Goal: Transaction & Acquisition: Purchase product/service

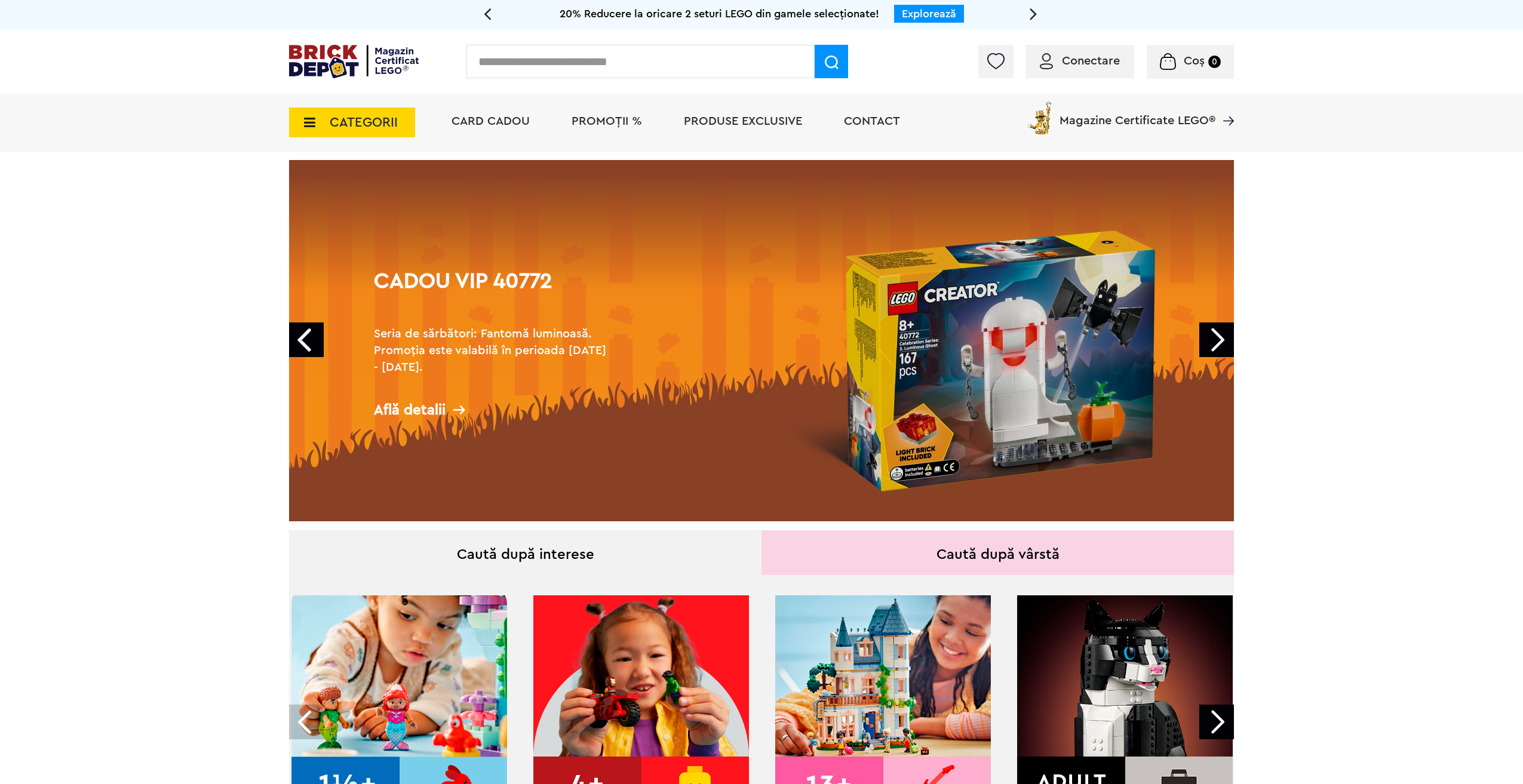
click at [383, 123] on span "CATEGORII" at bounding box center [364, 122] width 68 height 13
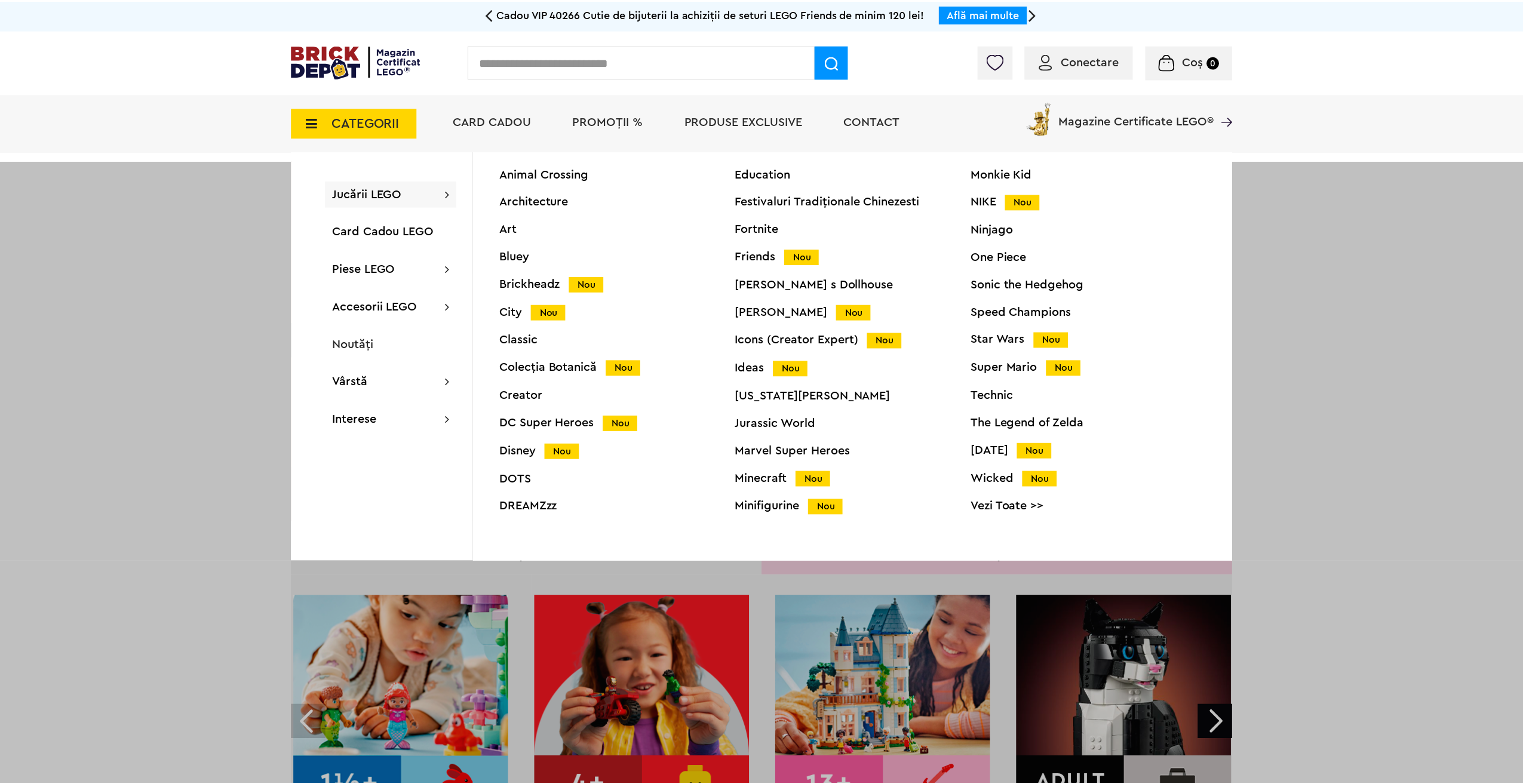
scroll to position [45, 0]
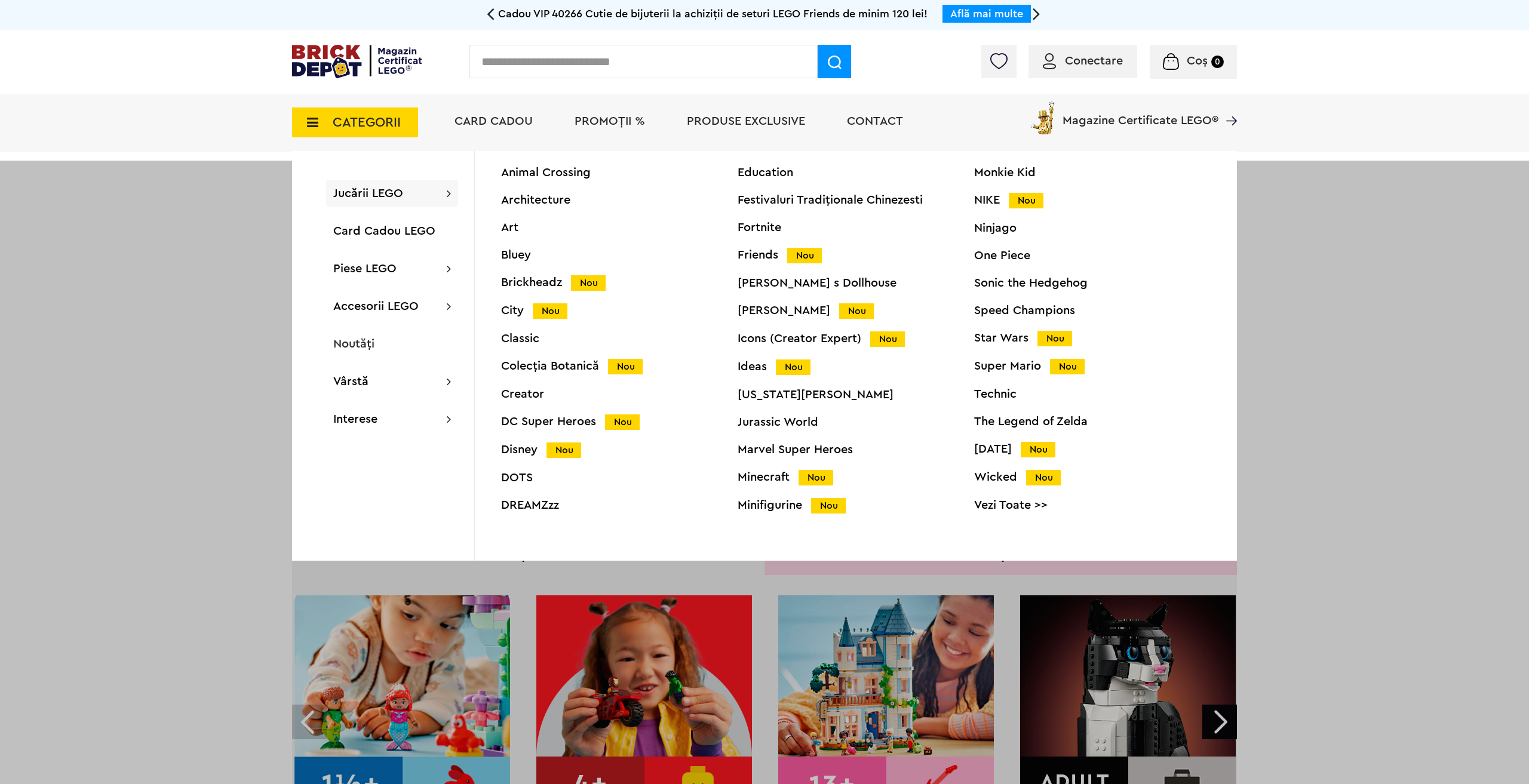
click at [1002, 504] on link "Vezi Toate >>" at bounding box center [1092, 504] width 236 height 12
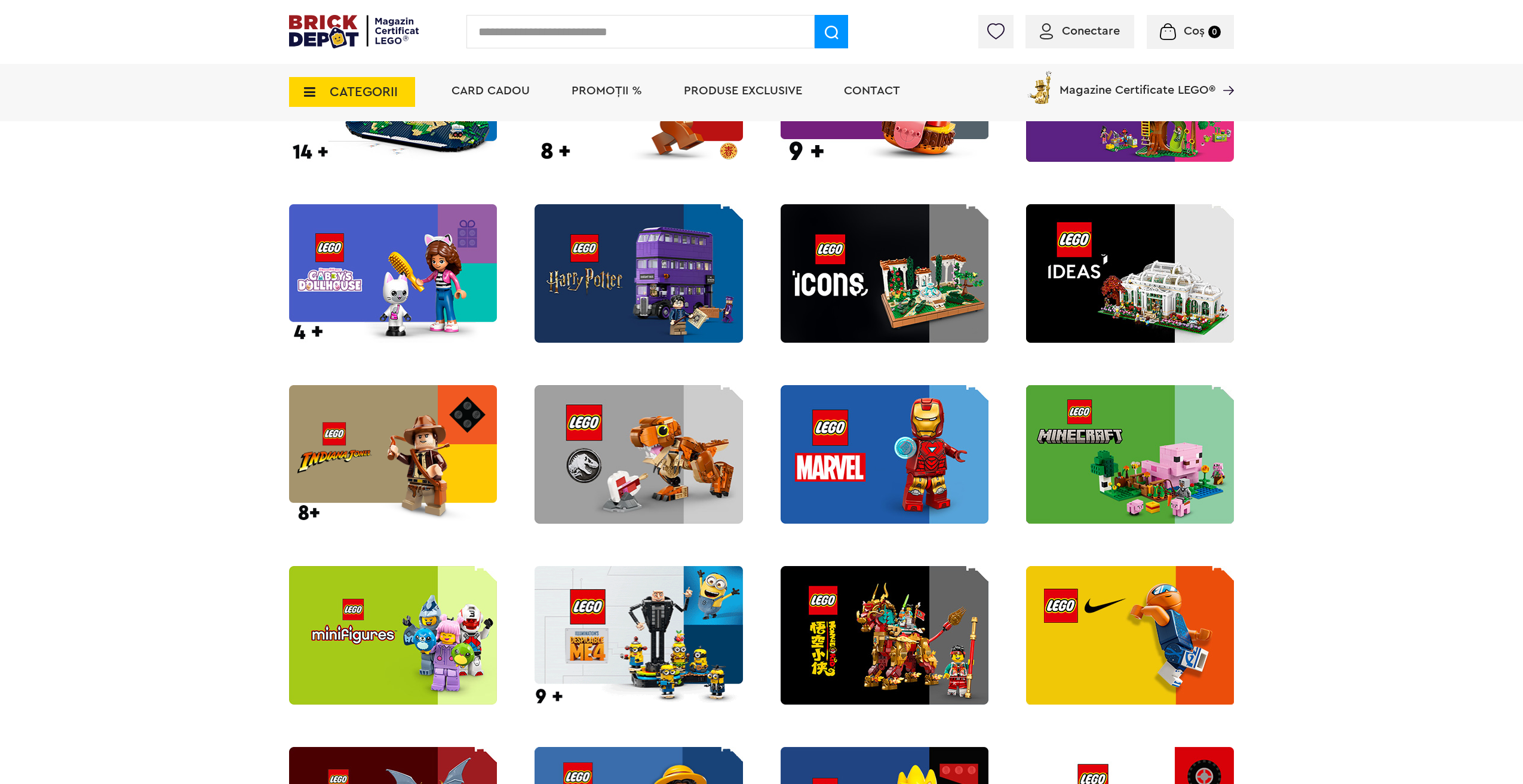
scroll to position [1253, 0]
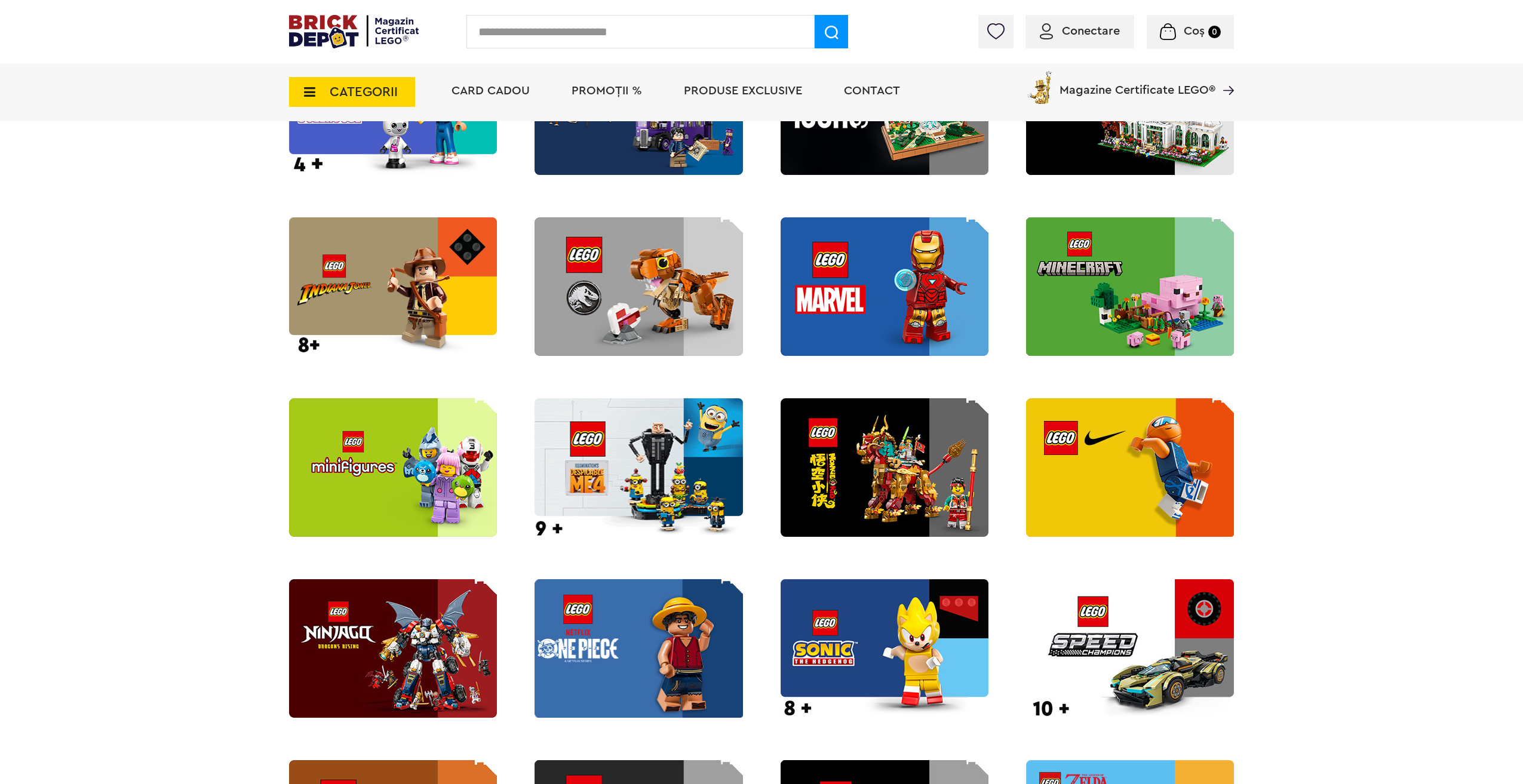
click at [401, 474] on img at bounding box center [393, 467] width 208 height 138
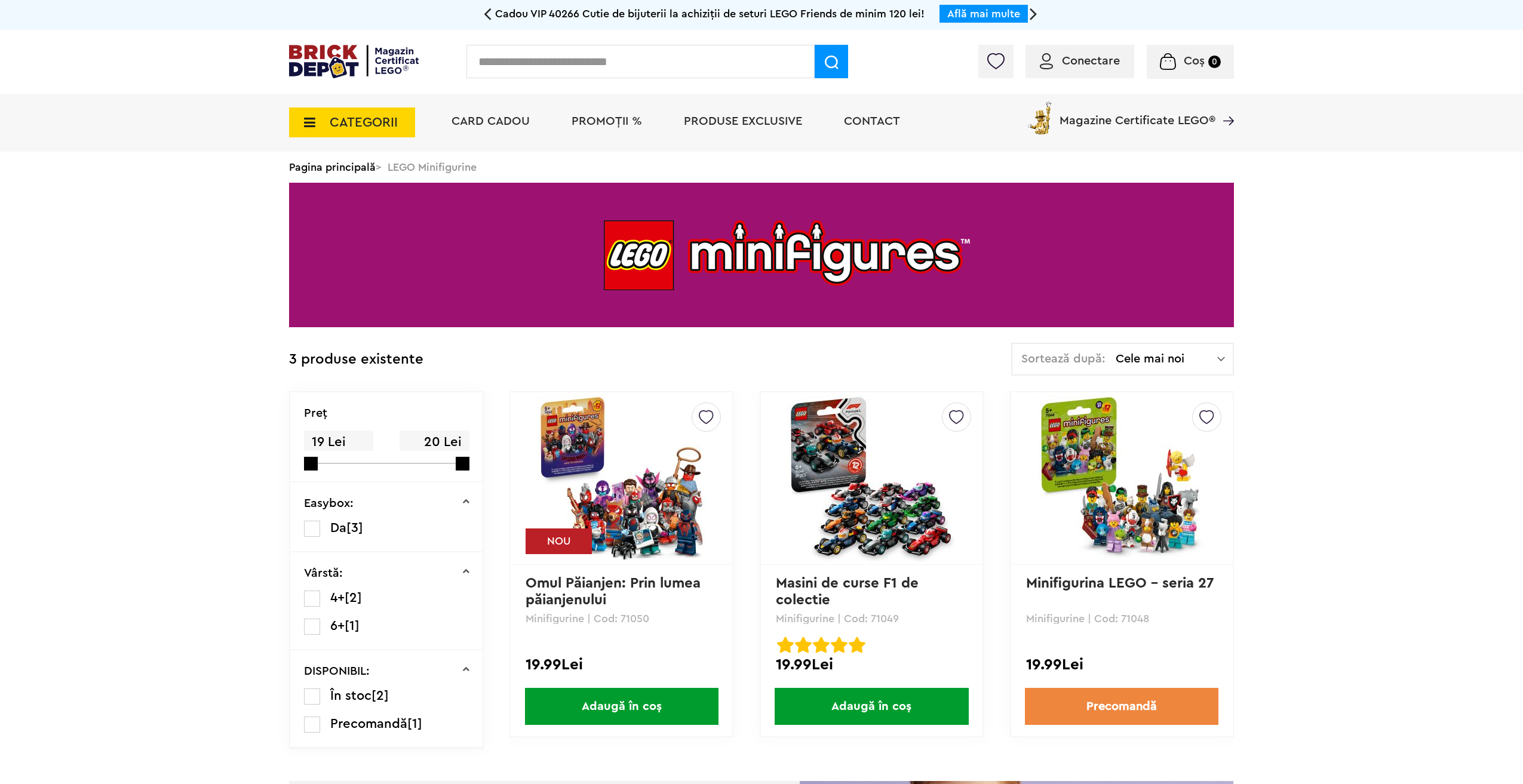
click at [1182, 358] on span "Cele mai noi" at bounding box center [1167, 359] width 102 height 12
click at [1360, 333] on div "Cadou VIP 40266 Cutie de bijuterii la achiziții de seturi LEGO Friends de minim…" at bounding box center [761, 553] width 1523 height 1106
drag, startPoint x: 740, startPoint y: 321, endPoint x: 725, endPoint y: 320, distance: 15.0
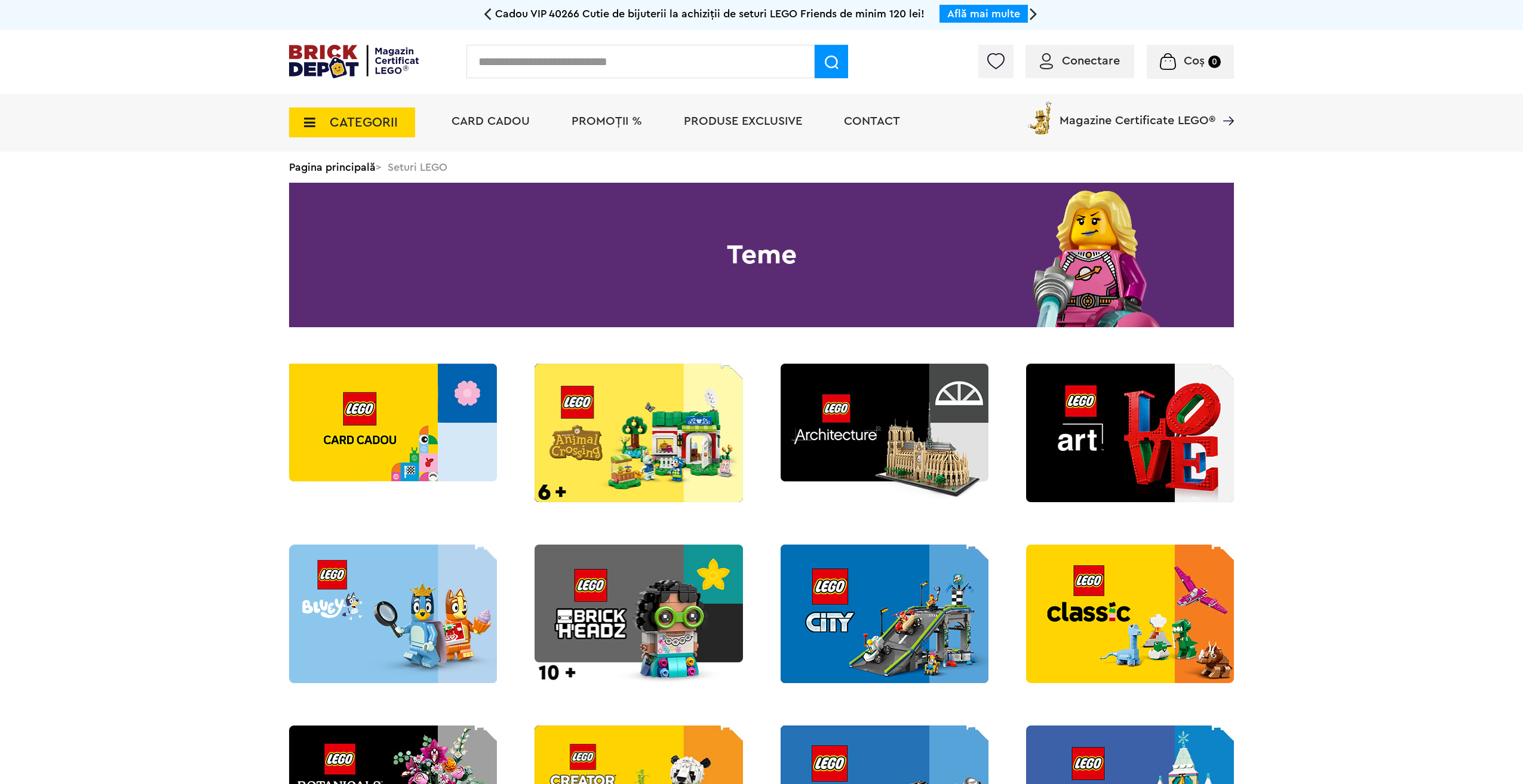
click at [392, 116] on span "CATEGORII" at bounding box center [364, 122] width 68 height 13
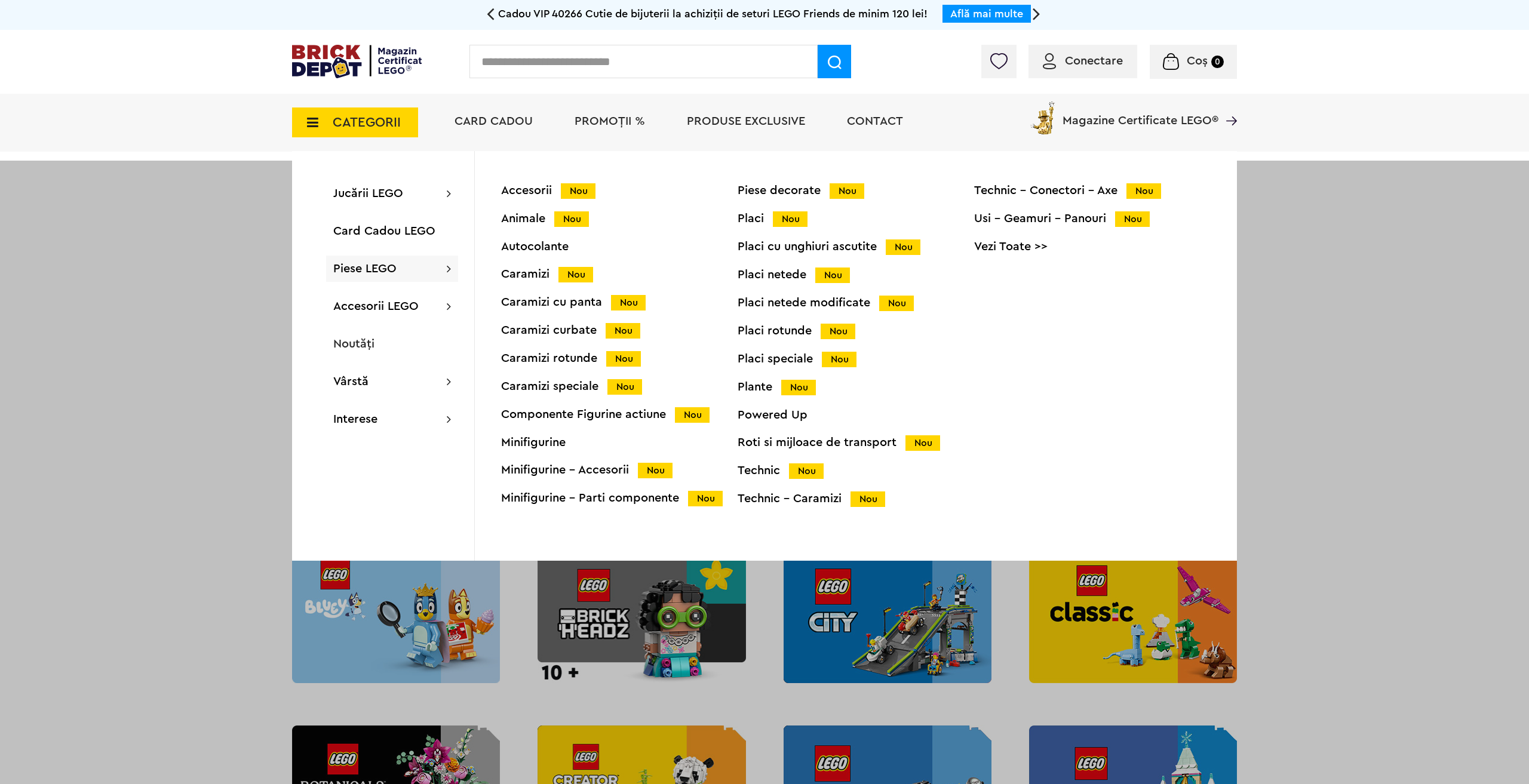
click at [542, 444] on div "Minifigurine" at bounding box center [619, 442] width 236 height 12
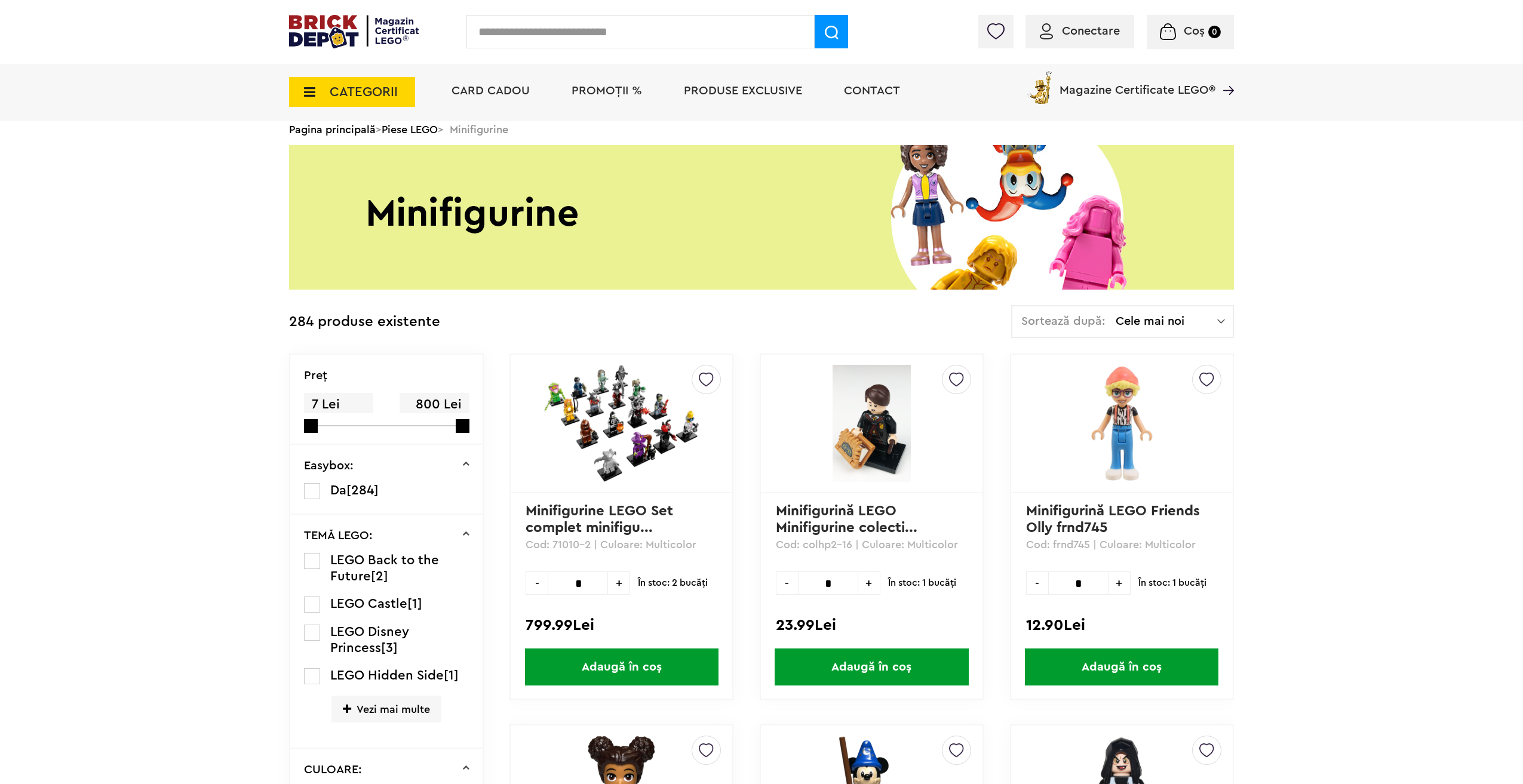
scroll to position [60, 0]
click at [612, 466] on img at bounding box center [622, 423] width 167 height 117
click at [1180, 320] on span "Cele mai noi" at bounding box center [1167, 320] width 102 height 12
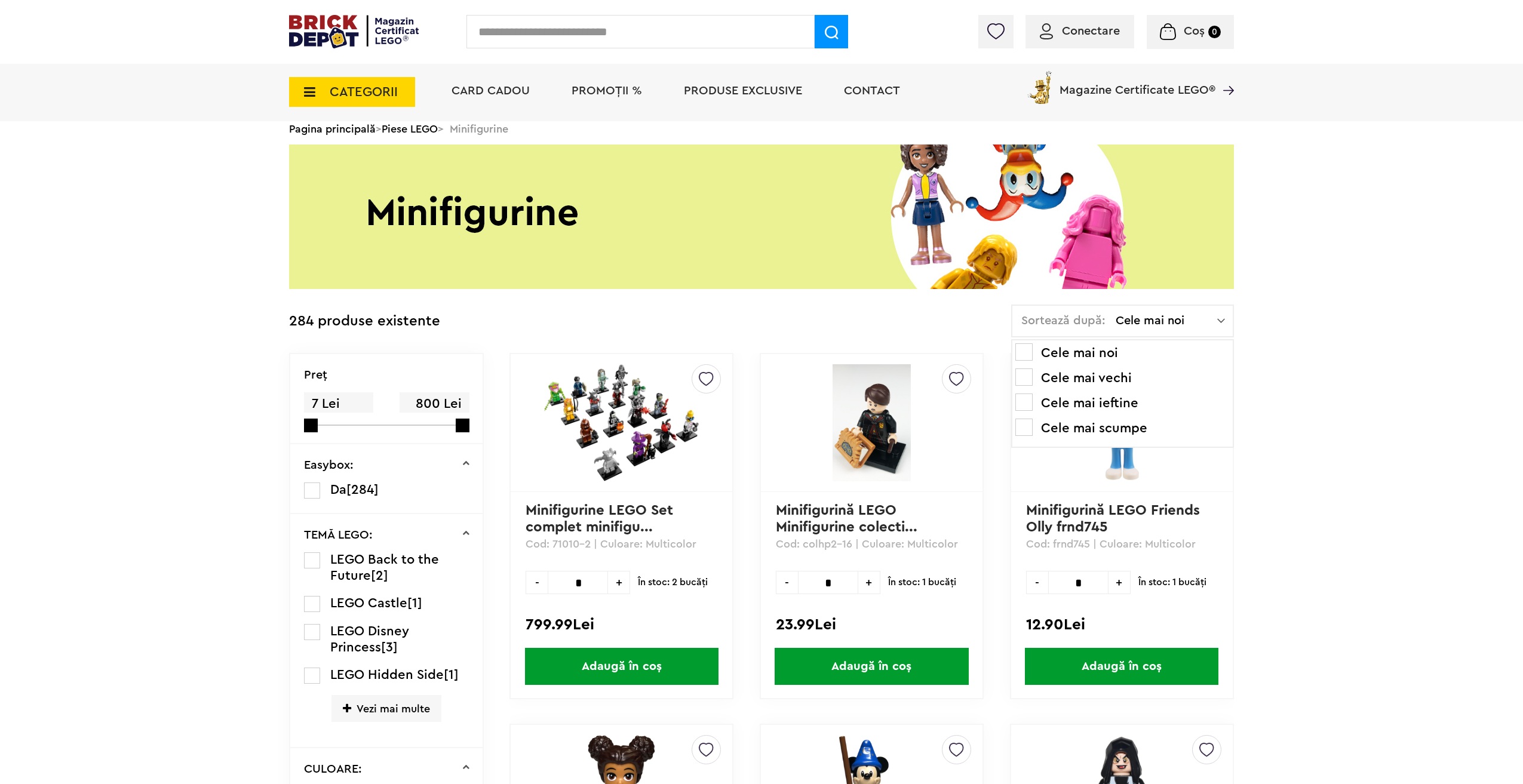
click at [1100, 405] on li "Cele mai ieftine" at bounding box center [1122, 403] width 214 height 19
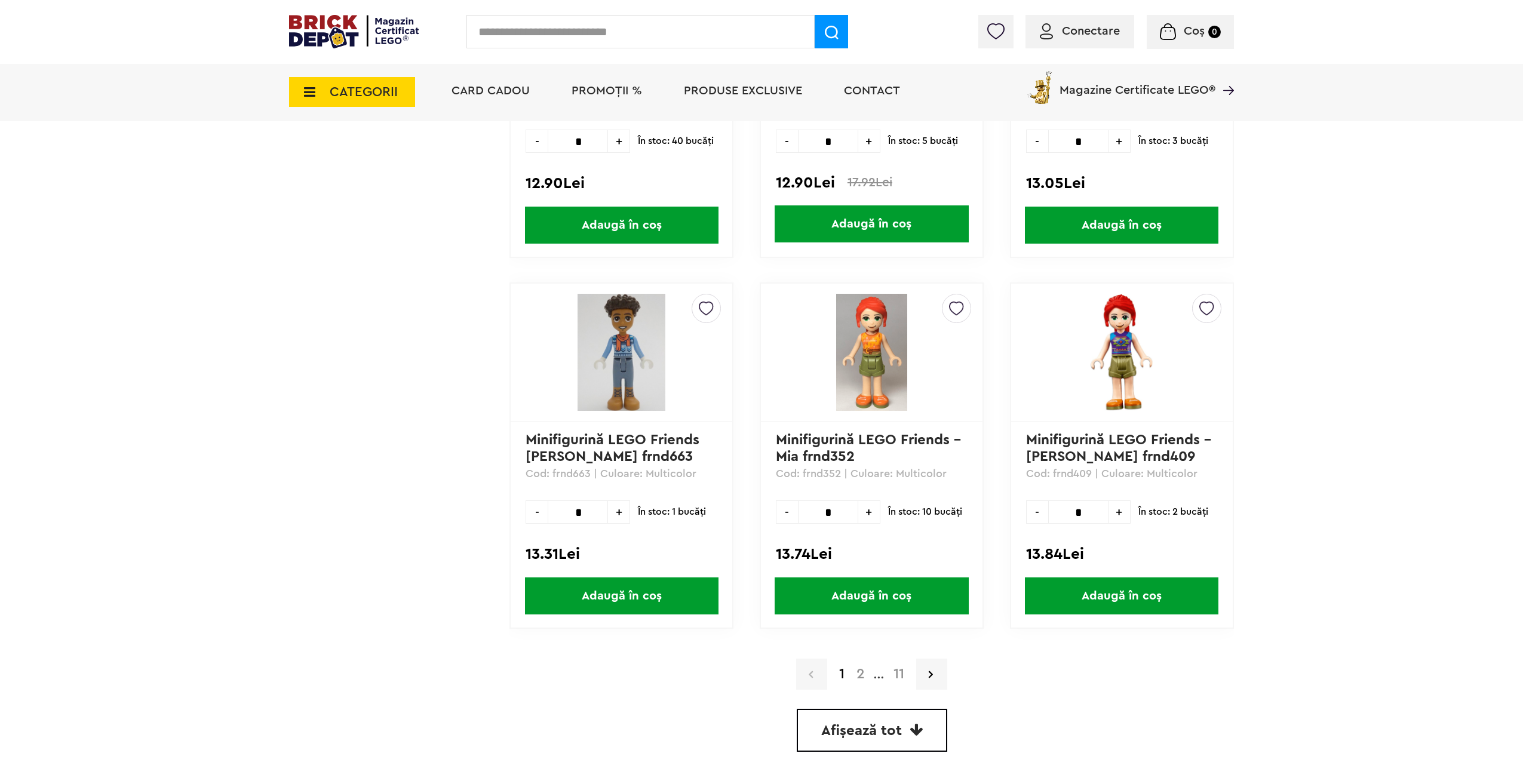
scroll to position [3462, 0]
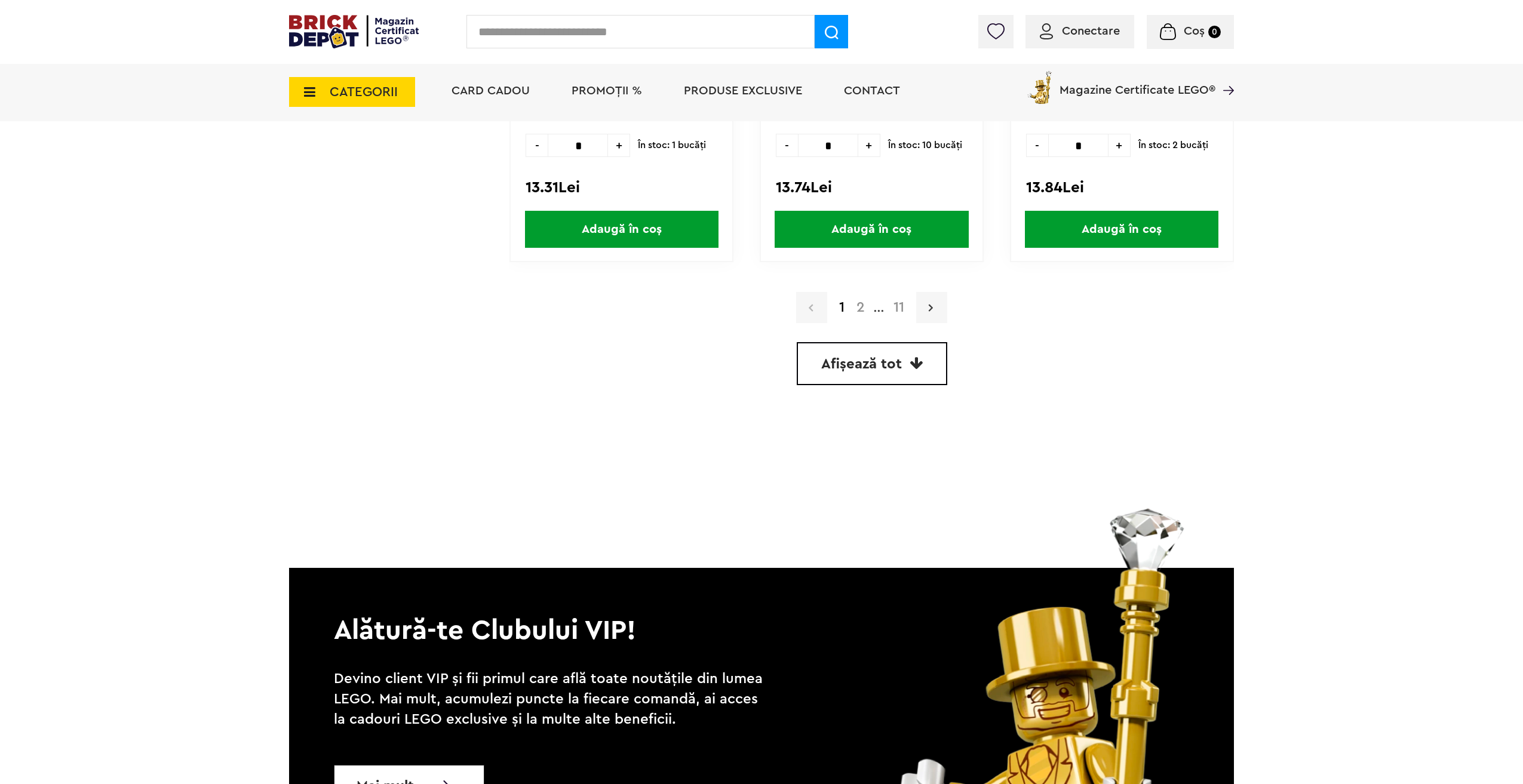
click at [932, 307] on icon at bounding box center [931, 307] width 4 height 12
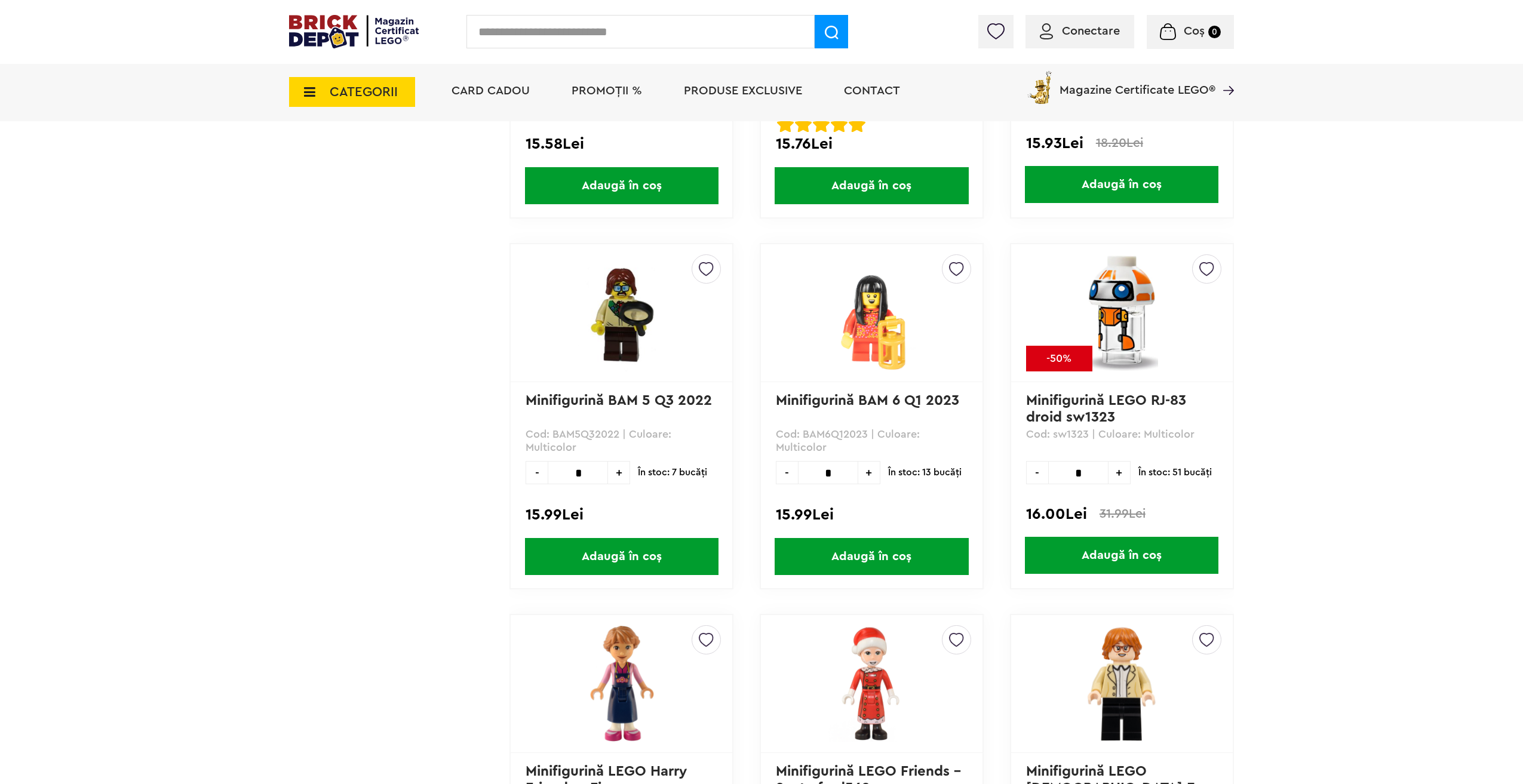
scroll to position [3123, 0]
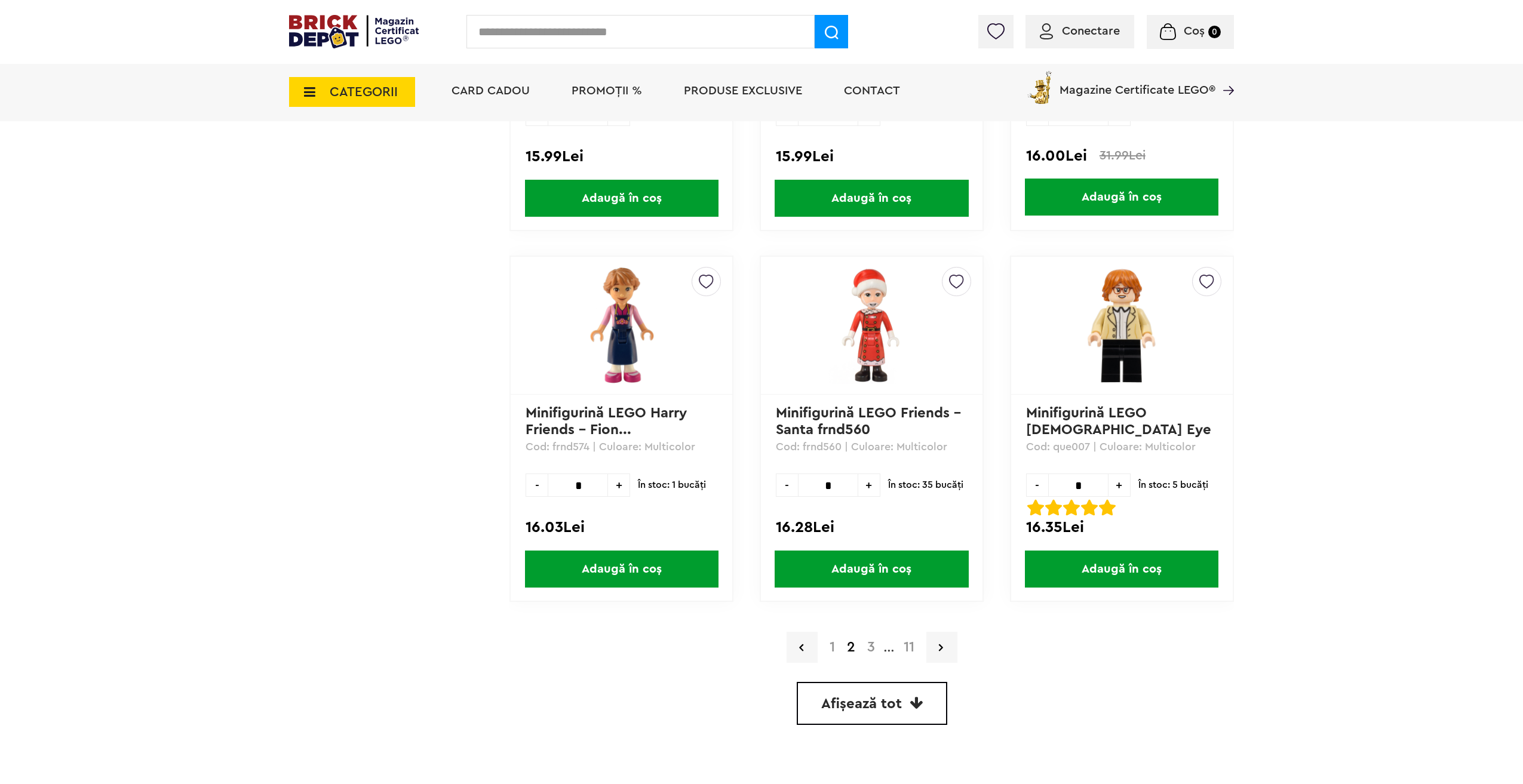
click at [902, 707] on link "Afișează tot" at bounding box center [872, 703] width 150 height 43
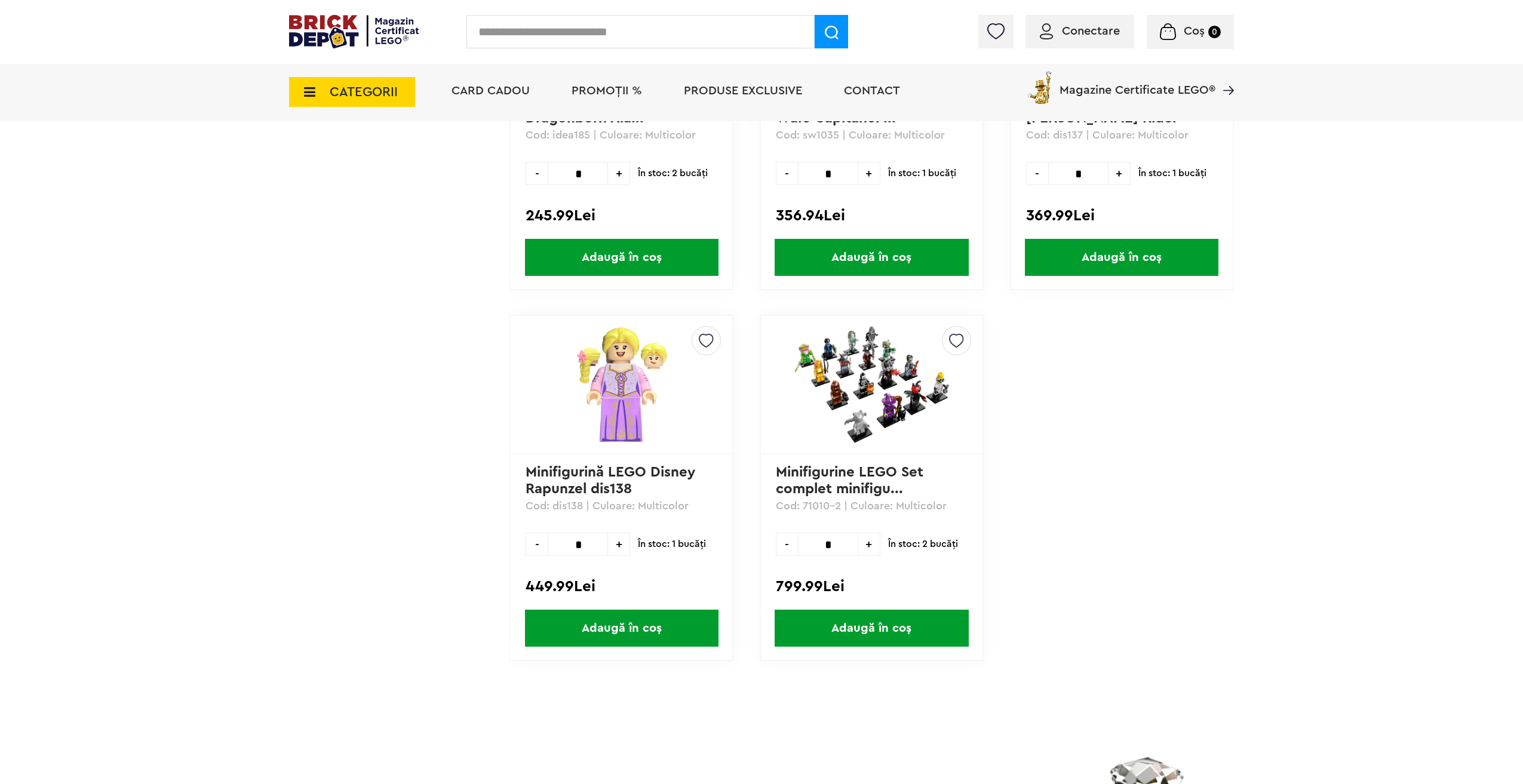
scroll to position [34686, 0]
